Goal: Task Accomplishment & Management: Manage account settings

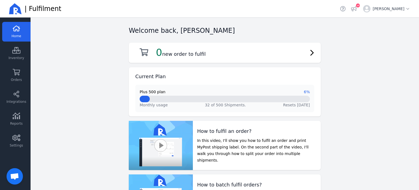
scroll to position [41, 0]
click at [20, 138] on icon at bounding box center [16, 137] width 8 height 7
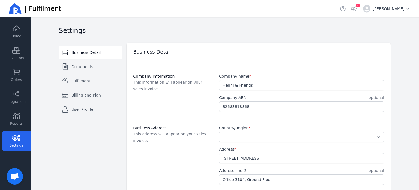
select select "AU"
click at [85, 82] on span "Fulfilment" at bounding box center [80, 80] width 19 height 5
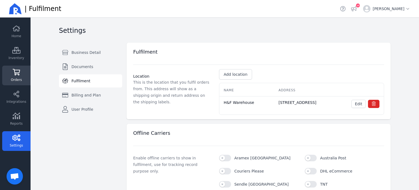
click at [21, 77] on span "Orders" at bounding box center [16, 79] width 11 height 4
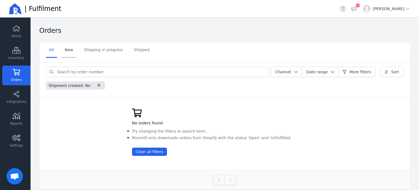
click at [71, 50] on link "New" at bounding box center [68, 50] width 15 height 15
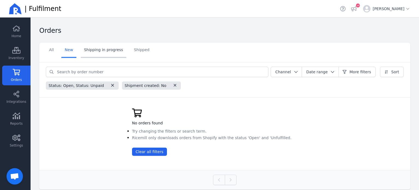
click at [97, 50] on link "Shipping in progress" at bounding box center [104, 50] width 46 height 15
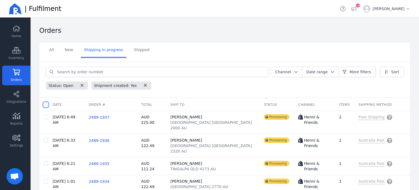
click at [47, 105] on input "checkbox" at bounding box center [46, 104] width 4 height 4
checkbox input "true"
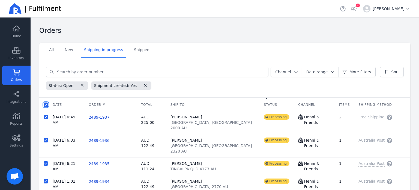
checkbox input "true"
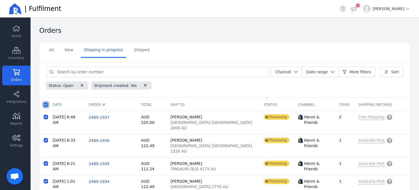
checkbox input "true"
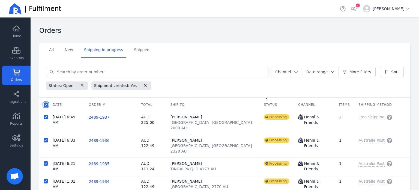
checkbox input "true"
click at [115, 104] on span "Batch fulfil orders" at bounding box center [111, 104] width 34 height 5
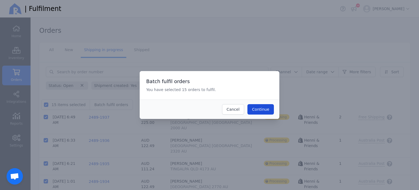
click at [262, 110] on span "Continue" at bounding box center [260, 109] width 17 height 4
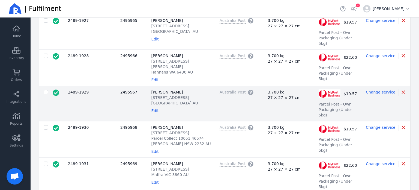
scroll to position [191, 0]
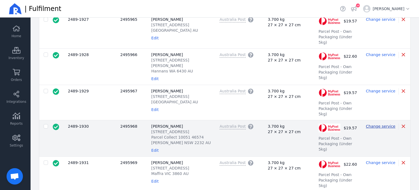
click at [374, 124] on span "Change service" at bounding box center [380, 126] width 29 height 4
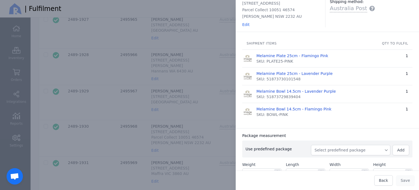
scroll to position [82, 0]
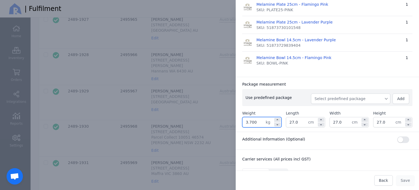
drag, startPoint x: 256, startPoint y: 121, endPoint x: 243, endPoint y: 121, distance: 12.8
click at [243, 121] on input "3.700" at bounding box center [253, 122] width 23 height 10
type input "1.000"
click at [379, 120] on input "27.0" at bounding box center [384, 122] width 22 height 10
drag, startPoint x: 380, startPoint y: 121, endPoint x: 360, endPoint y: 119, distance: 20.5
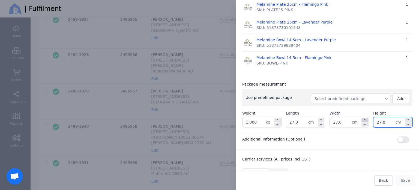
click at [358, 120] on div "Weight 1.000 kg Length 27.0 cm Width 27.0 cm Height 27.0 cm" at bounding box center [327, 118] width 170 height 17
type input "16.0"
click at [366, 82] on div "Package measurement" at bounding box center [327, 83] width 170 height 5
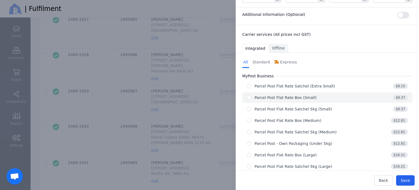
scroll to position [205, 0]
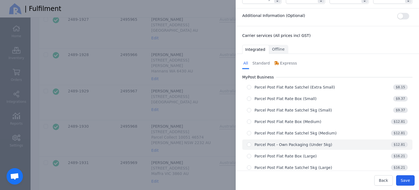
click at [307, 143] on div "Parcel Post - Own Packaging (Under 5kg)" at bounding box center [293, 144] width 78 height 5
radio input "true"
select select "0"
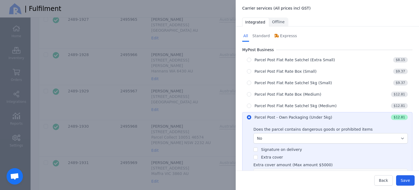
scroll to position [260, 0]
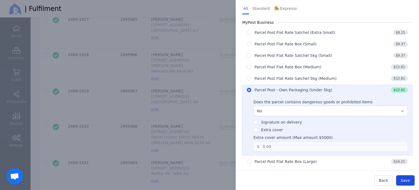
click at [406, 180] on span "Save" at bounding box center [405, 180] width 9 height 4
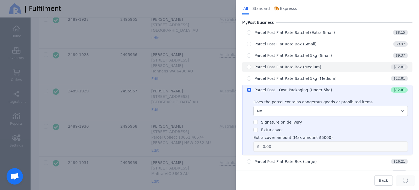
type input "27.0"
type input "16.0"
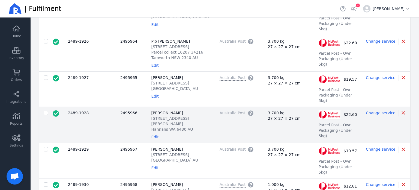
scroll to position [0, 0]
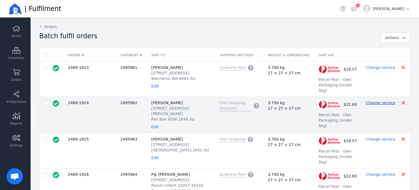
click at [379, 100] on span "Change service" at bounding box center [380, 102] width 29 height 4
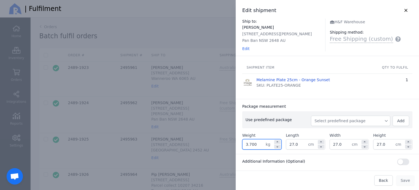
drag, startPoint x: 260, startPoint y: 143, endPoint x: 247, endPoint y: 145, distance: 12.9
click at [247, 145] on input "3.700" at bounding box center [253, 144] width 23 height 10
click at [256, 146] on input "3.700" at bounding box center [253, 144] width 23 height 10
click at [256, 145] on input "3.700" at bounding box center [253, 144] width 23 height 10
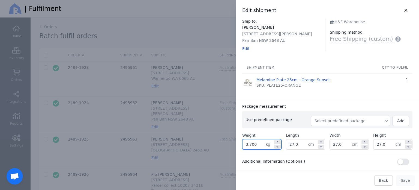
click at [256, 145] on input "3.700" at bounding box center [253, 144] width 23 height 10
type input "0.400"
click at [379, 144] on input "27.0" at bounding box center [384, 144] width 22 height 10
drag, startPoint x: 381, startPoint y: 144, endPoint x: 363, endPoint y: 144, distance: 18.0
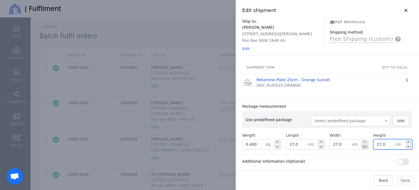
click at [363, 144] on div "Weight 0.400 kg Length 27.0 cm Width 27.0 cm Height 27.0 cm" at bounding box center [327, 140] width 170 height 17
type input "6.0"
click at [369, 103] on div "Package measurement Use predefined package Select predefined package Add Weight…" at bounding box center [327, 126] width 183 height 55
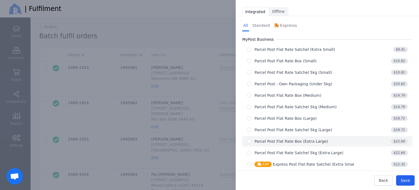
scroll to position [200, 0]
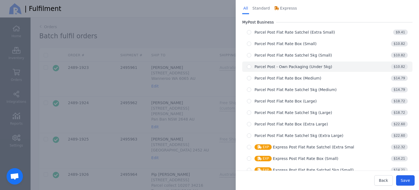
click at [282, 65] on div "Parcel Post - Own Packaging (Under 5kg)" at bounding box center [293, 66] width 78 height 5
radio input "true"
select select "0"
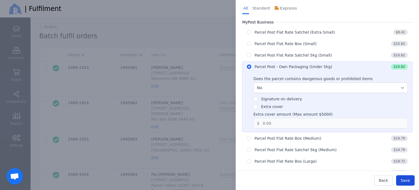
click at [408, 180] on span "Save" at bounding box center [405, 180] width 9 height 4
type input "27.0"
type input "6.0"
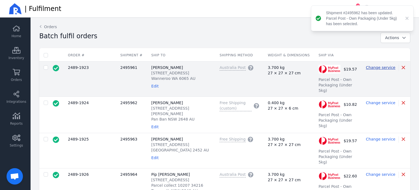
click at [384, 67] on span "Change service" at bounding box center [380, 67] width 29 height 4
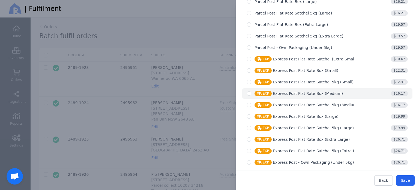
scroll to position [293, 0]
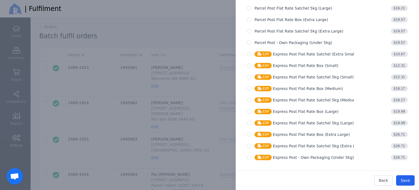
click at [11, 169] on link "Open chat" at bounding box center [15, 176] width 16 height 16
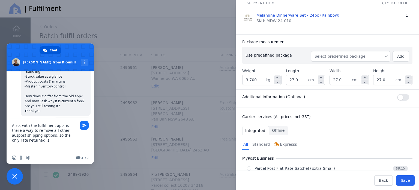
scroll to position [64, 0]
type textarea "Also, with the fulfilment app, is there a way to remove all other auspost shipp…"
drag, startPoint x: 263, startPoint y: 82, endPoint x: 244, endPoint y: 80, distance: 19.7
click at [244, 80] on input "3.700" at bounding box center [253, 80] width 23 height 10
type input "6.000"
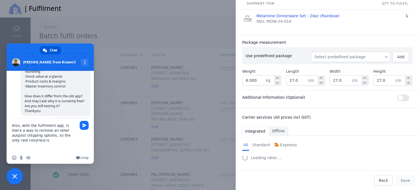
click at [310, 43] on div "Package measurement" at bounding box center [327, 42] width 170 height 5
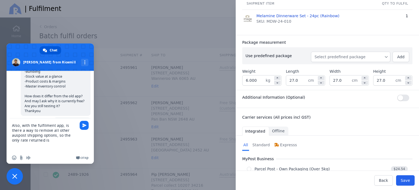
scroll to position [89, 0]
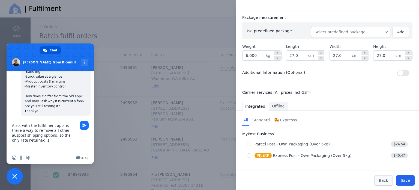
click at [382, 182] on span "Back" at bounding box center [383, 180] width 9 height 4
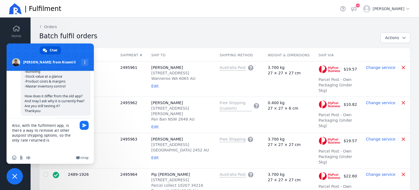
click at [57, 140] on textarea "Also, with the fulfilment app, is there a way to remove all other auspost shipp…" at bounding box center [44, 134] width 65 height 33
type textarea "Also, with the fulfilment app, is there a way to remove all other auspost shipp…"
drag, startPoint x: 70, startPoint y: 139, endPoint x: 2, endPoint y: 112, distance: 73.1
click at [2, 112] on body "Home Inventory Orders Integrations Reports Settings | Fulfilment Open sidebar |…" at bounding box center [209, 95] width 419 height 190
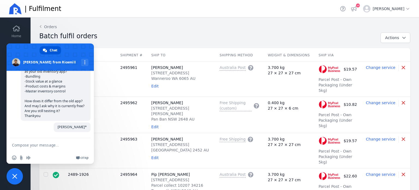
click at [19, 176] on span "Close chat" at bounding box center [15, 176] width 16 height 16
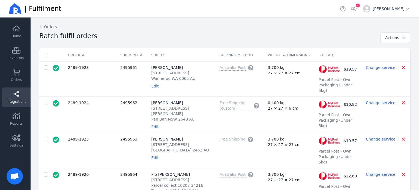
click at [14, 103] on span "Integrations" at bounding box center [17, 101] width 20 height 4
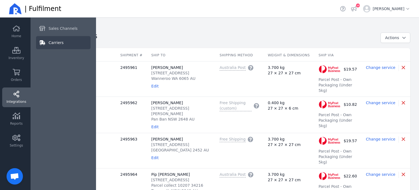
click at [53, 40] on span "Carriers" at bounding box center [56, 42] width 15 height 5
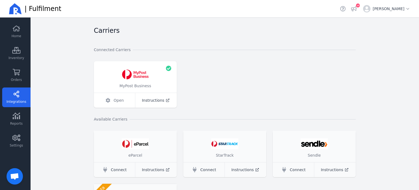
click at [118, 100] on span "Open" at bounding box center [119, 99] width 10 height 5
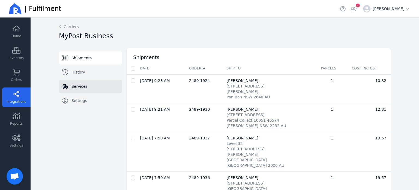
click at [85, 86] on link "Services" at bounding box center [90, 86] width 63 height 13
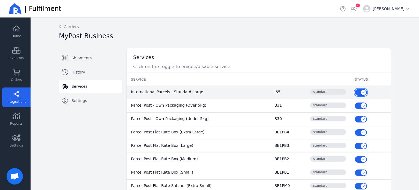
click at [355, 92] on button "button" at bounding box center [361, 92] width 12 height 7
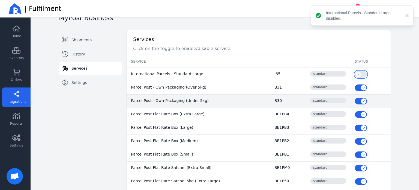
scroll to position [27, 0]
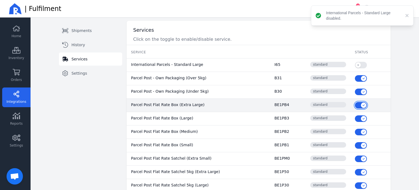
click at [355, 105] on button "button" at bounding box center [361, 105] width 12 height 7
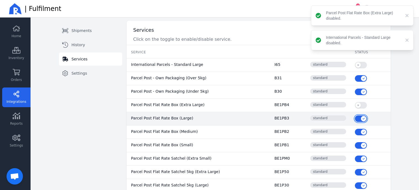
click at [355, 116] on button "button" at bounding box center [361, 118] width 12 height 7
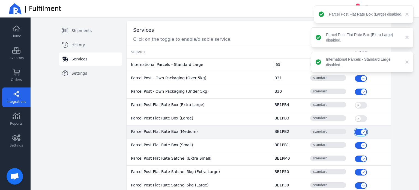
click at [355, 131] on button "button" at bounding box center [361, 131] width 12 height 7
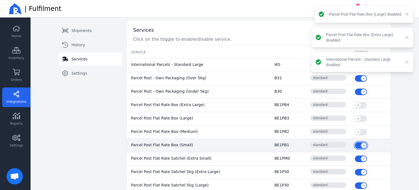
click at [355, 143] on button "button" at bounding box center [361, 145] width 12 height 7
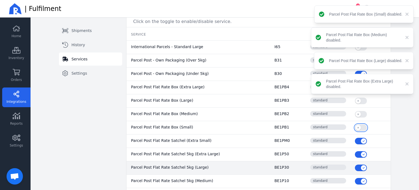
scroll to position [55, 0]
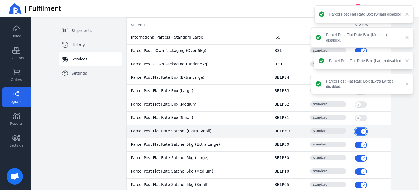
click at [355, 131] on button "button" at bounding box center [361, 131] width 12 height 7
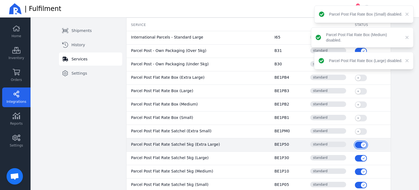
click at [355, 144] on button "button" at bounding box center [361, 144] width 12 height 7
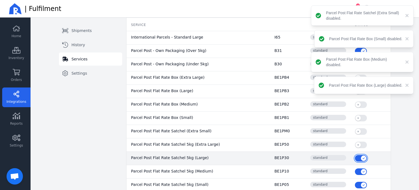
click at [355, 157] on button "button" at bounding box center [361, 158] width 12 height 7
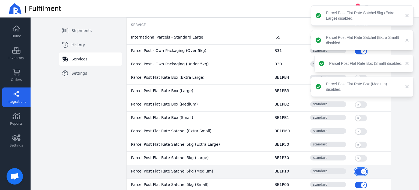
click at [355, 170] on button "button" at bounding box center [361, 171] width 12 height 7
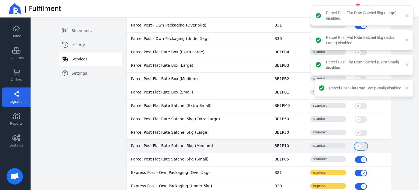
scroll to position [109, 0]
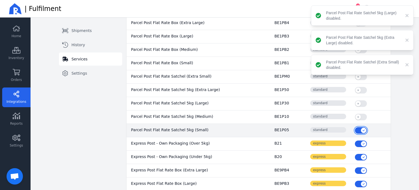
click at [355, 130] on button "button" at bounding box center [361, 130] width 12 height 7
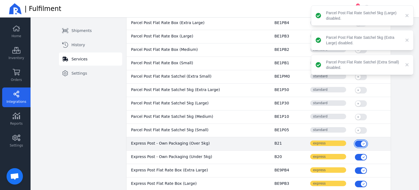
click at [355, 143] on button "button" at bounding box center [361, 143] width 12 height 7
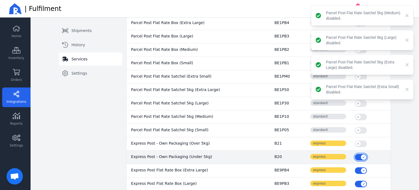
click at [355, 155] on button "button" at bounding box center [361, 157] width 12 height 7
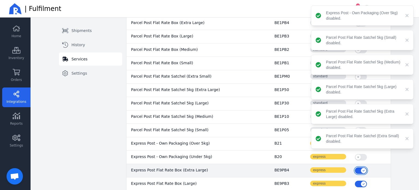
click at [355, 167] on button "button" at bounding box center [361, 170] width 12 height 7
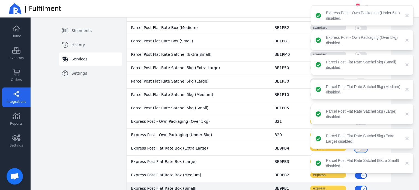
scroll to position [164, 0]
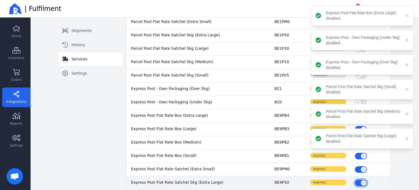
click at [355, 181] on button "button" at bounding box center [361, 182] width 12 height 7
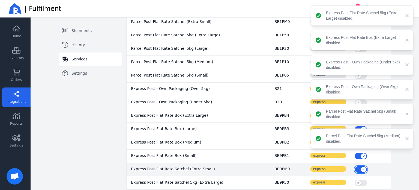
click at [355, 167] on button "button" at bounding box center [361, 169] width 12 height 7
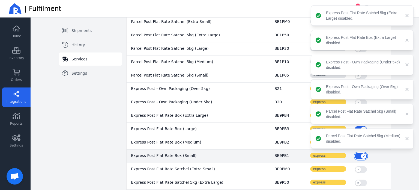
click at [355, 155] on button "button" at bounding box center [361, 155] width 12 height 7
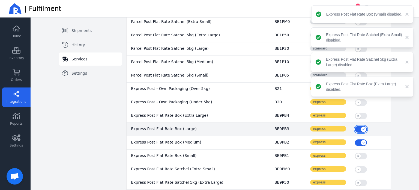
click at [355, 130] on button "button" at bounding box center [361, 129] width 12 height 7
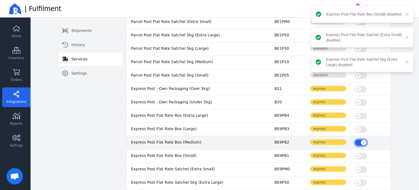
click at [355, 140] on button "button" at bounding box center [361, 142] width 12 height 7
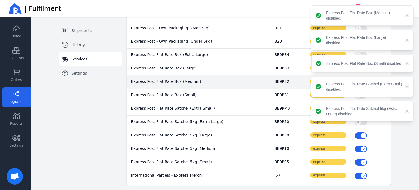
scroll to position [225, 0]
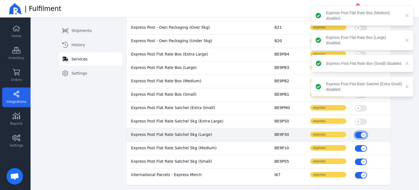
click at [355, 134] on button "button" at bounding box center [361, 134] width 12 height 7
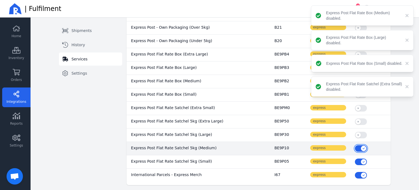
click at [355, 145] on button "button" at bounding box center [361, 148] width 12 height 7
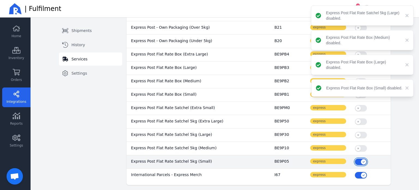
click at [355, 161] on button "button" at bounding box center [361, 161] width 12 height 7
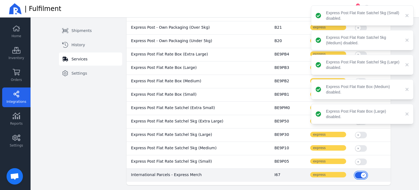
click at [355, 173] on button "button" at bounding box center [361, 175] width 12 height 7
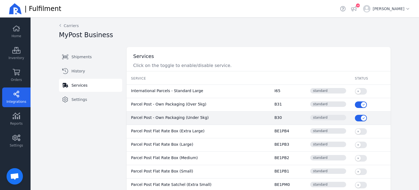
scroll to position [0, 0]
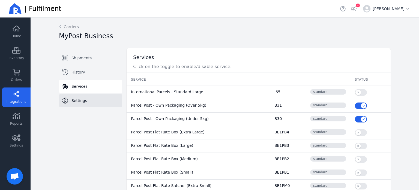
click at [82, 100] on span "Settings" at bounding box center [79, 100] width 16 height 5
select select "STORED_PAYMENT"
select select "THERMAL-LABEL-A6-1PP"
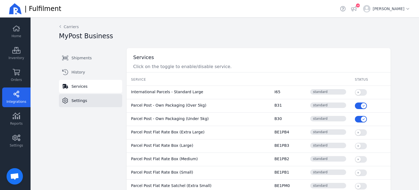
select select "SALE_OF_GOODS"
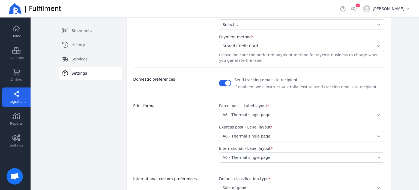
scroll to position [162, 0]
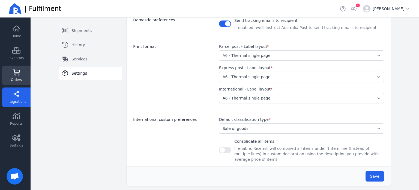
click at [18, 72] on icon at bounding box center [16, 72] width 8 height 7
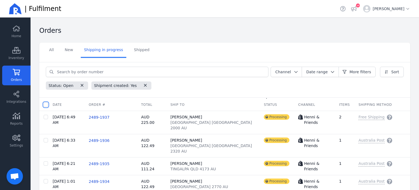
click at [46, 104] on input "checkbox" at bounding box center [46, 104] width 4 height 4
checkbox input "true"
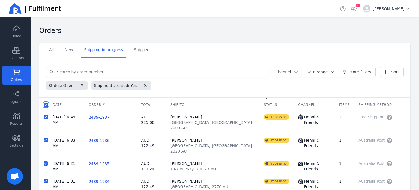
checkbox input "true"
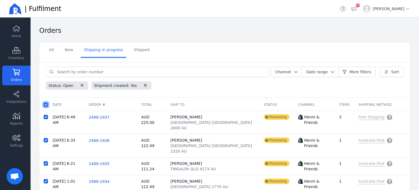
checkbox input "true"
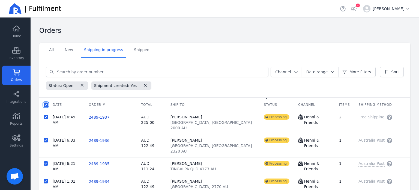
checkbox input "true"
click at [101, 103] on span "Batch fulfil orders" at bounding box center [111, 104] width 34 height 5
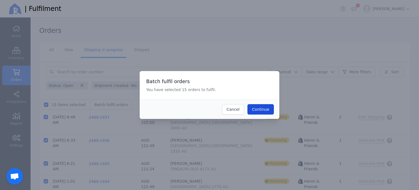
click at [269, 110] on button "Continue" at bounding box center [260, 109] width 26 height 10
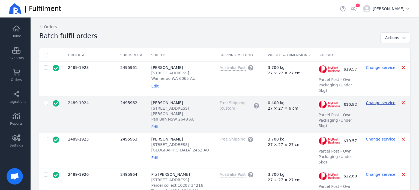
click at [375, 100] on span "Change service" at bounding box center [380, 102] width 29 height 4
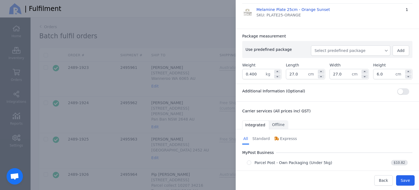
scroll to position [77, 0]
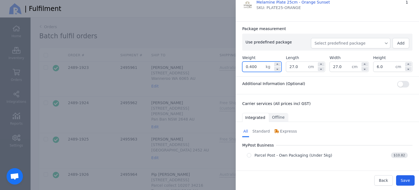
drag, startPoint x: 255, startPoint y: 66, endPoint x: 243, endPoint y: 68, distance: 12.5
click at [243, 68] on input "0.400" at bounding box center [253, 67] width 23 height 10
drag, startPoint x: 253, startPoint y: 67, endPoint x: 241, endPoint y: 68, distance: 11.5
click at [241, 68] on div "Package measurement Use predefined package Select predefined package Add Weight…" at bounding box center [327, 48] width 183 height 55
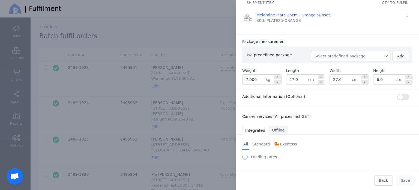
scroll to position [64, 0]
click at [328, 88] on div "Ship to: Samantha Crozier 9450 Karpa Kora Rd Pan Ban NSW 2648 AU Edit H&F Wareh…" at bounding box center [327, 57] width 183 height 214
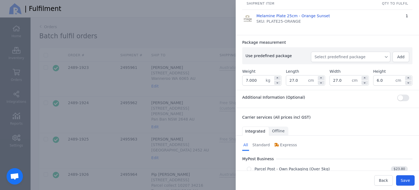
scroll to position [77, 0]
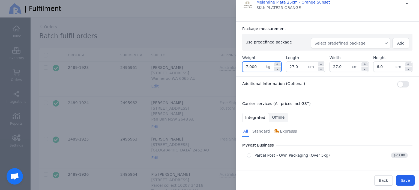
drag, startPoint x: 257, startPoint y: 69, endPoint x: 233, endPoint y: 70, distance: 24.0
click at [233, 70] on div "Edit shipment Ship to: Samantha Crozier 9450 Karpa Kora Rd Pan Ban NSW 2648 AU …" at bounding box center [322, 95] width 194 height 190
type input "0.400"
click at [331, 86] on div "Ship to: Samantha Crozier 9450 Karpa Kora Rd Pan Ban NSW 2648 AU Edit H&F Wareh…" at bounding box center [327, 51] width 183 height 228
click at [384, 179] on span "Back" at bounding box center [383, 180] width 9 height 4
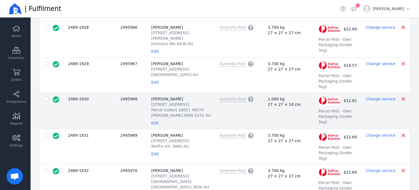
scroll to position [327, 0]
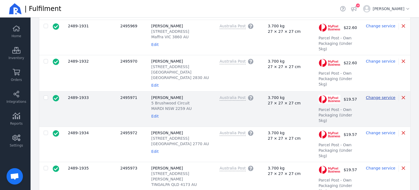
click at [379, 95] on span "Change service" at bounding box center [380, 97] width 29 height 4
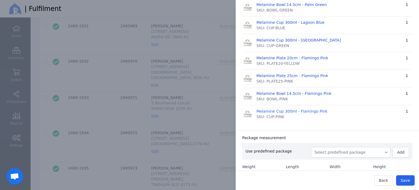
scroll to position [218, 0]
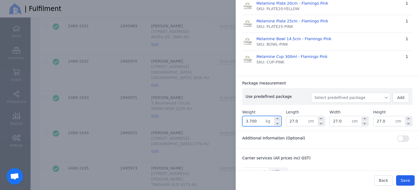
drag, startPoint x: 257, startPoint y: 120, endPoint x: 229, endPoint y: 121, distance: 28.1
click at [229, 121] on div "Edit shipment Ship to: Katharine Glenn 5 Brushwood Circuit MARDI NSW 2259 AU Ed…" at bounding box center [322, 95] width 194 height 190
type input "1.900"
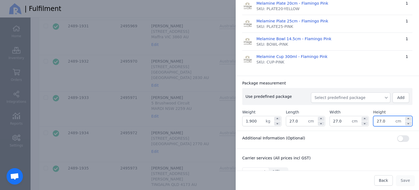
drag, startPoint x: 382, startPoint y: 120, endPoint x: 370, endPoint y: 119, distance: 11.8
click at [373, 119] on input "27.0" at bounding box center [384, 121] width 22 height 10
type input "22.0"
click at [334, 151] on div "Carrier services (All prices incl GST)" at bounding box center [327, 156] width 183 height 16
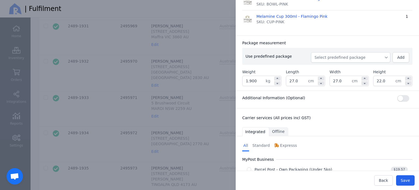
scroll to position [272, 0]
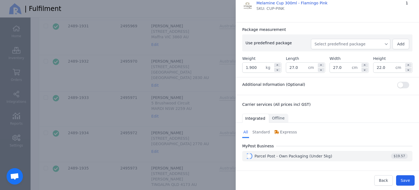
click at [247, 155] on input "radio" at bounding box center [249, 156] width 4 height 4
radio input "true"
select select "0"
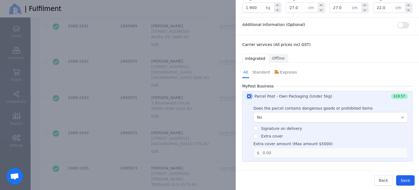
scroll to position [332, 0]
click at [401, 180] on button "Save" at bounding box center [405, 180] width 19 height 10
type input "27.0"
type input "22.0"
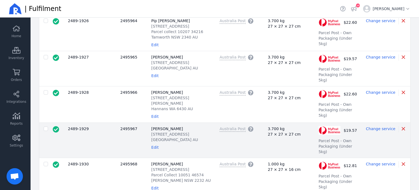
scroll to position [164, 0]
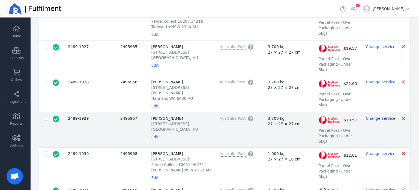
click at [382, 116] on span "Change service" at bounding box center [380, 118] width 29 height 4
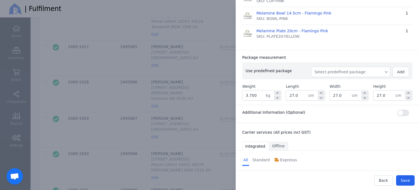
scroll to position [300, 0]
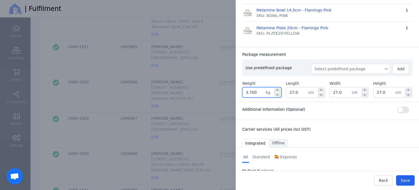
drag, startPoint x: 259, startPoint y: 93, endPoint x: 225, endPoint y: 90, distance: 33.4
click at [225, 90] on div "Edit shipment Ship to: Racquel Johnson 19 Hall Avenue Collaroy Plateau NSW 2097…" at bounding box center [322, 95] width 194 height 190
type input "2.300"
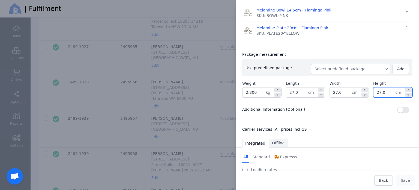
drag, startPoint x: 372, startPoint y: 94, endPoint x: 357, endPoint y: 97, distance: 15.4
click at [356, 97] on div "Package measurement Use predefined package Select predefined package Add Weight…" at bounding box center [327, 74] width 183 height 55
type input "21.0"
click at [332, 52] on div "Package measurement" at bounding box center [327, 54] width 170 height 5
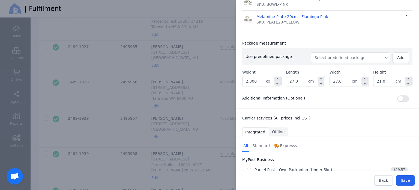
scroll to position [325, 0]
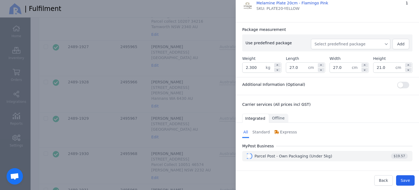
click at [248, 156] on input "radio" at bounding box center [249, 156] width 4 height 4
radio input "true"
select select "0"
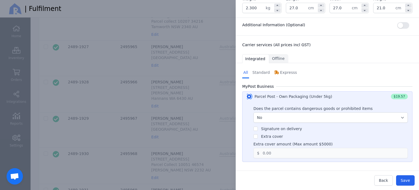
scroll to position [385, 0]
click at [404, 180] on span "Save" at bounding box center [405, 180] width 9 height 4
type input "27.0"
type input "21.0"
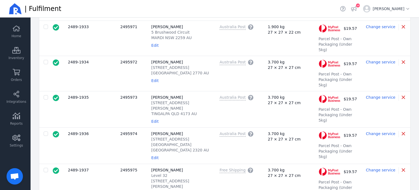
scroll to position [406, 0]
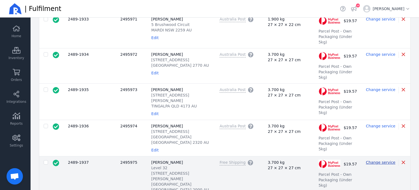
click at [381, 160] on span "Change service" at bounding box center [380, 162] width 29 height 4
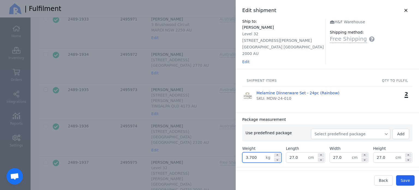
drag, startPoint x: 256, startPoint y: 150, endPoint x: 245, endPoint y: 152, distance: 10.6
click at [245, 152] on input "3.700" at bounding box center [253, 157] width 23 height 10
type input "7.200"
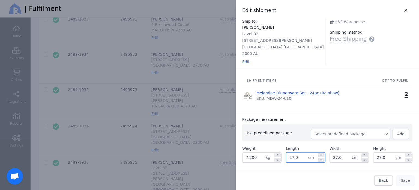
drag, startPoint x: 302, startPoint y: 152, endPoint x: 284, endPoint y: 155, distance: 18.5
click at [286, 154] on div "27.0 cm" at bounding box center [305, 157] width 39 height 10
type input "31.0"
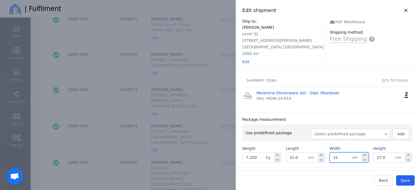
type input "31.0"
type input "32.0"
click at [320, 116] on div "Package measurement" at bounding box center [327, 118] width 170 height 5
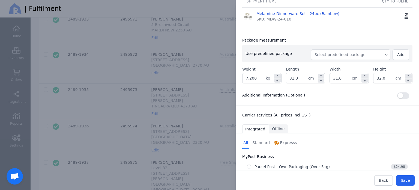
scroll to position [84, 0]
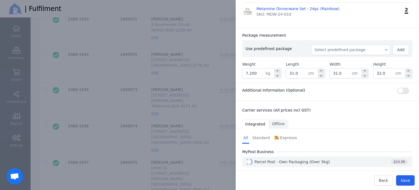
click at [248, 159] on input "radio" at bounding box center [249, 161] width 4 height 4
radio input "true"
select select "0"
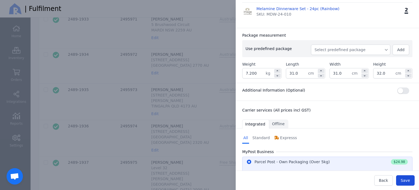
click at [404, 181] on span "Save" at bounding box center [405, 180] width 9 height 4
type input "31.0"
type input "32.0"
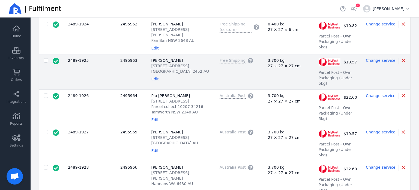
scroll to position [82, 0]
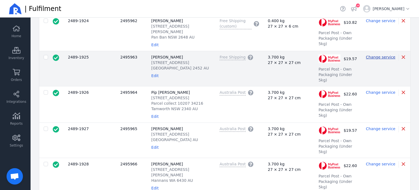
click at [379, 55] on span "Change service" at bounding box center [380, 57] width 29 height 4
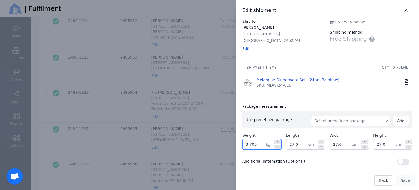
drag, startPoint x: 247, startPoint y: 143, endPoint x: 217, endPoint y: 143, distance: 29.2
click at [220, 143] on div "Edit shipment Ship to: Ellen Clapin 9 Brown Avenue Sawtell NSW 2452 AU Edit H&F…" at bounding box center [209, 95] width 419 height 190
type input "7.200"
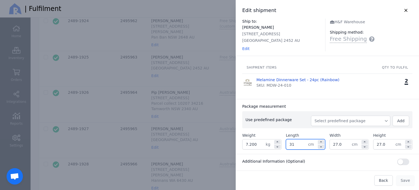
type input "31.0"
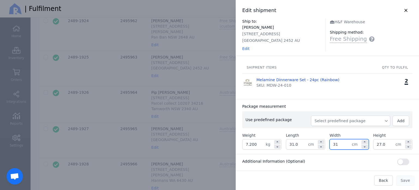
type input "31.0"
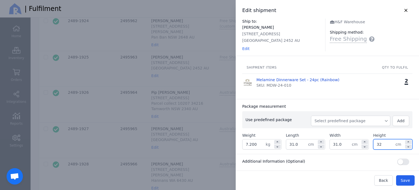
type input "32.0"
click at [326, 106] on div "Package measurement" at bounding box center [327, 105] width 170 height 5
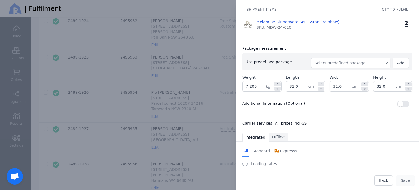
scroll to position [64, 0]
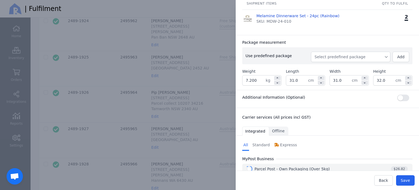
click at [248, 168] on input "radio" at bounding box center [249, 168] width 4 height 4
radio input "true"
select select "0"
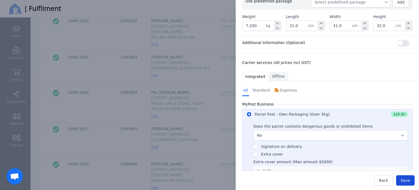
click at [406, 181] on span "Save" at bounding box center [405, 180] width 9 height 4
type input "31.0"
type input "32.0"
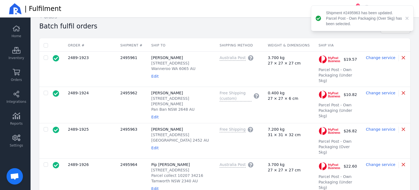
scroll to position [0, 0]
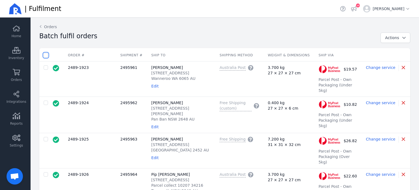
click at [46, 55] on input "checkbox" at bounding box center [46, 55] width 4 height 4
checkbox input "true"
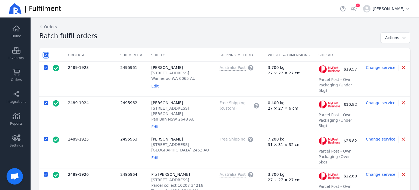
checkbox input "true"
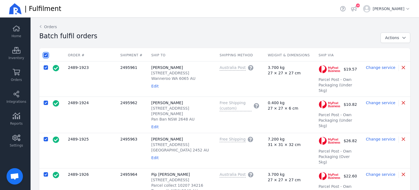
checkbox input "true"
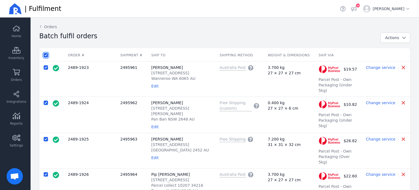
checkbox input "true"
click at [401, 36] on icon "button" at bounding box center [403, 38] width 5 height 4
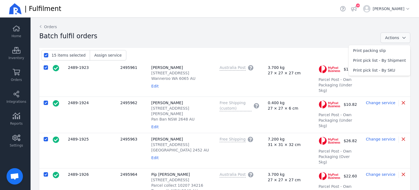
click at [401, 36] on icon "button" at bounding box center [403, 38] width 5 height 4
click at [251, 38] on div "Batch fulfil orders" at bounding box center [207, 38] width 337 height 12
click at [46, 56] on input "checkbox" at bounding box center [46, 55] width 4 height 4
checkbox input "false"
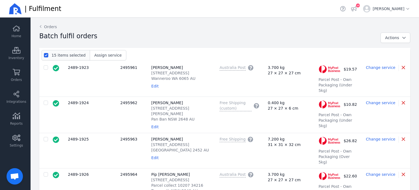
checkbox input "false"
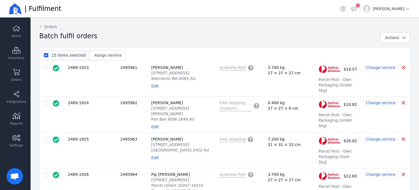
checkbox input "false"
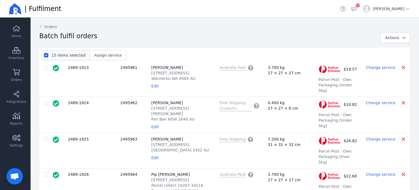
checkbox input "false"
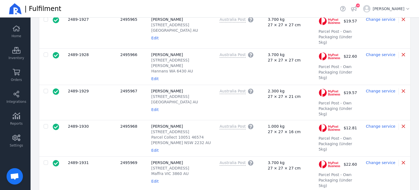
scroll to position [406, 0]
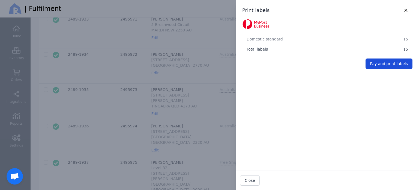
click at [376, 62] on span "Pay and print labels" at bounding box center [389, 63] width 38 height 4
checkbox input "false"
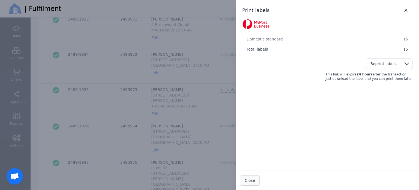
click at [250, 182] on span "Close" at bounding box center [250, 180] width 10 height 4
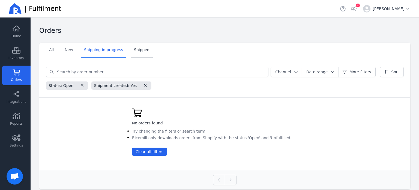
click at [138, 51] on link "Shipped" at bounding box center [142, 50] width 22 height 15
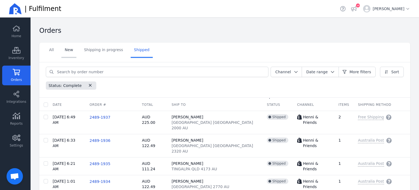
click at [69, 49] on link "New" at bounding box center [68, 50] width 15 height 15
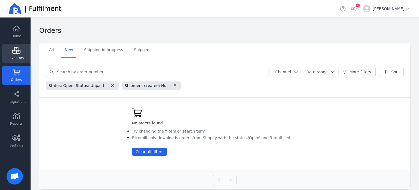
click at [23, 55] on link "Inventory" at bounding box center [16, 54] width 28 height 20
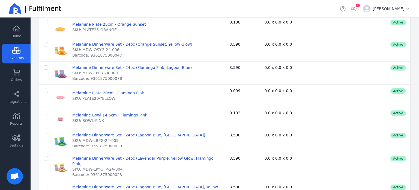
scroll to position [599, 0]
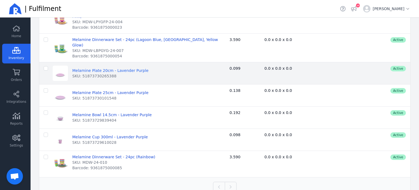
click at [106, 68] on span "Melamine Plate 20cm - Lavender Purple" at bounding box center [110, 70] width 76 height 4
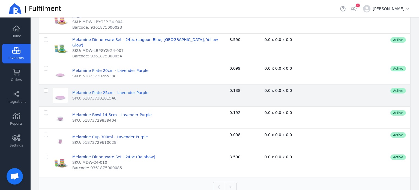
click at [117, 90] on span "Melamine Plate 25cm - Lavender Purple" at bounding box center [110, 92] width 76 height 4
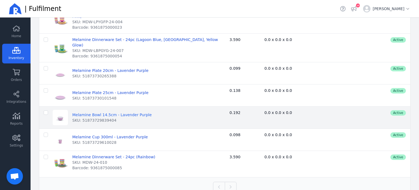
click at [123, 112] on span "Melamine Bowl 14.5cm - Lavender Purple" at bounding box center [111, 114] width 79 height 4
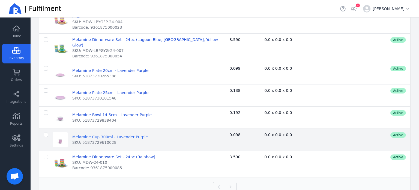
click at [123, 134] on span "Melamine Cup 300ml - Lavender Purple" at bounding box center [110, 136] width 76 height 4
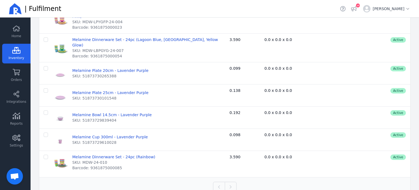
scroll to position [448, 0]
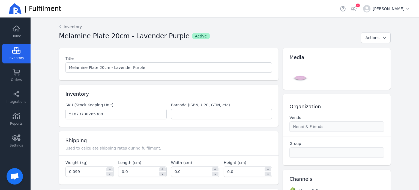
scroll to position [131, 0]
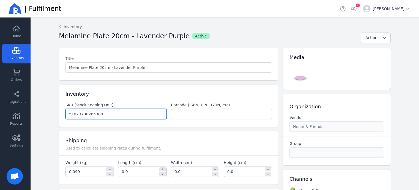
drag, startPoint x: 100, startPoint y: 112, endPoint x: 45, endPoint y: 111, distance: 54.8
click at [45, 111] on div "Back Inventory Melamine Plate 20cm - Lavender Purple Active Actions Title Melam…" at bounding box center [225, 142] width 388 height 250
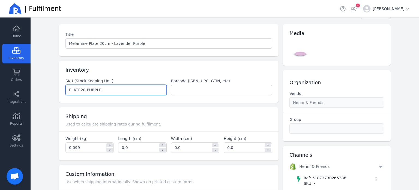
scroll to position [77, 0]
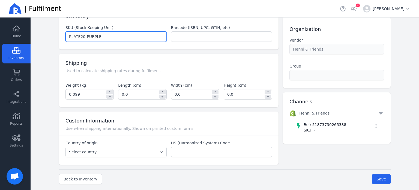
drag, startPoint x: 81, startPoint y: 36, endPoint x: 111, endPoint y: 37, distance: 30.6
click at [111, 37] on input "PLATE20-PURPLE" at bounding box center [116, 37] width 101 height 10
type input "PLATE20-PURPLE"
click at [377, 176] on span "Save" at bounding box center [381, 178] width 9 height 4
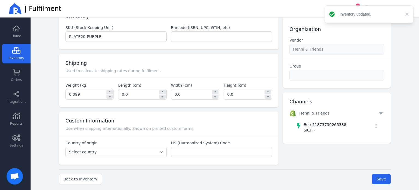
type input "0.099"
type input "0.0"
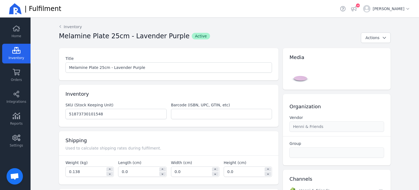
scroll to position [131, 0]
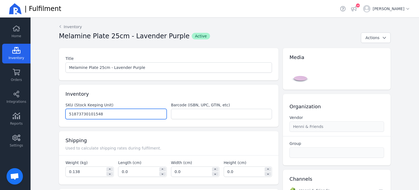
drag, startPoint x: 103, startPoint y: 118, endPoint x: 47, endPoint y: 107, distance: 57.2
click at [47, 107] on div "Back Inventory Melamine Plate 25cm - Lavender Purple Active Actions Title Melam…" at bounding box center [225, 142] width 388 height 250
paste input "-PURPLE"
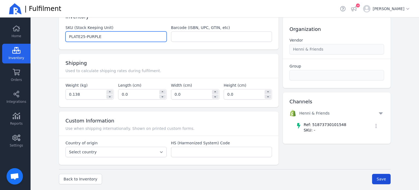
type input "PLATE25-PURPLE"
click at [379, 178] on span "Save" at bounding box center [381, 178] width 9 height 4
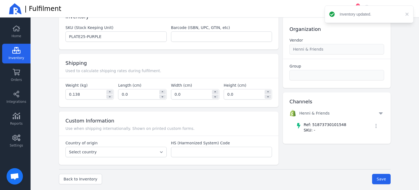
type input "0.138"
type input "0.0"
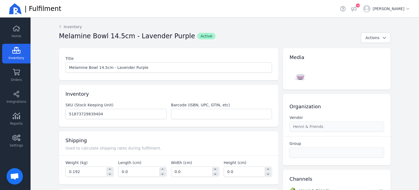
scroll to position [131, 0]
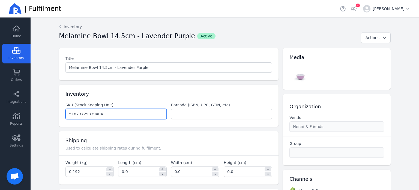
drag, startPoint x: 115, startPoint y: 110, endPoint x: 37, endPoint y: 109, distance: 77.2
click at [37, 109] on div "Back Inventory Melamine Bowl 14.5cm - Lavender Purple Active Actions Title Mela…" at bounding box center [225, 142] width 388 height 250
paste input "-PURPLE"
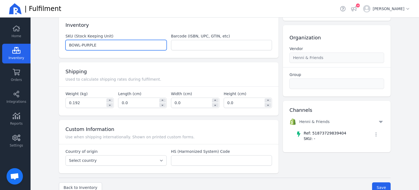
scroll to position [77, 0]
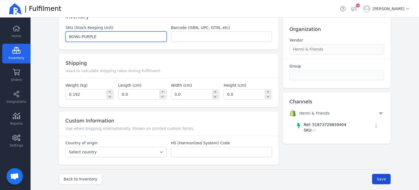
type input "BOWL-PURPLE"
click at [377, 176] on span "Save" at bounding box center [381, 178] width 9 height 4
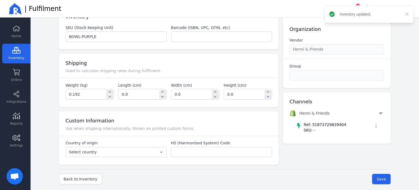
type input "0.192"
type input "0.0"
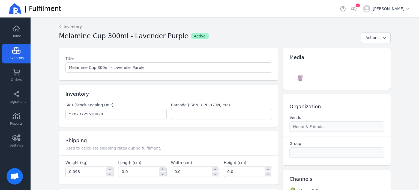
scroll to position [131, 0]
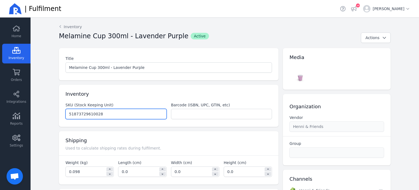
drag, startPoint x: 105, startPoint y: 112, endPoint x: 38, endPoint y: 113, distance: 66.8
click at [43, 114] on div "Back Inventory Melamine Cup 300ml - Lavender Purple Active Actions Title Melami…" at bounding box center [225, 142] width 388 height 250
paste input "-PURPLE"
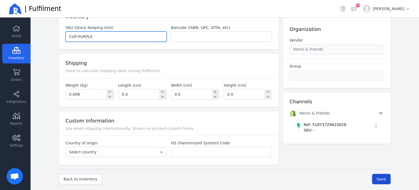
type input "CUP-PURPLE"
click at [378, 176] on span "Save" at bounding box center [381, 178] width 9 height 4
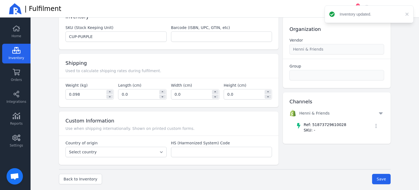
type input "0.098"
type input "0.0"
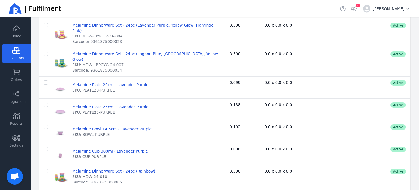
scroll to position [582, 0]
